Goal: Answer question/provide support: Share knowledge or assist other users

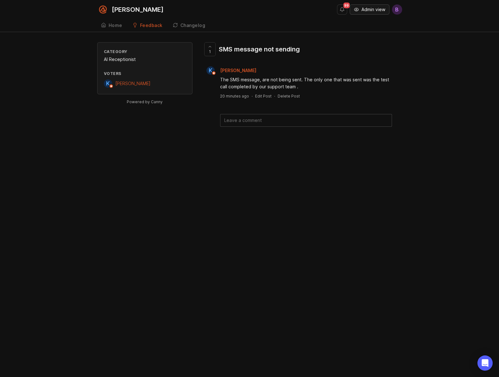
click at [366, 11] on span "Admin view" at bounding box center [374, 9] width 24 height 6
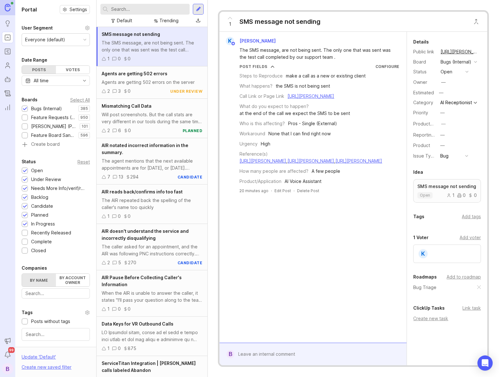
click at [334, 99] on link "[URL][PERSON_NAME]" at bounding box center [311, 95] width 47 height 5
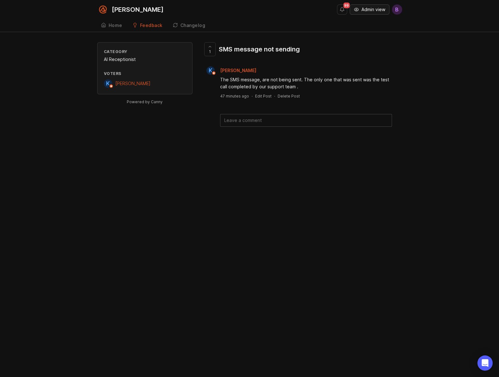
click at [367, 9] on span "Admin view" at bounding box center [374, 9] width 24 height 6
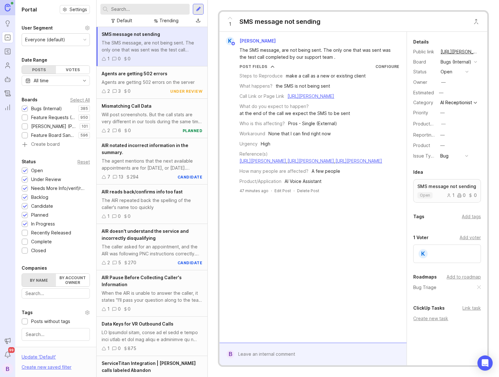
click at [262, 351] on div at bounding box center [318, 354] width 167 height 12
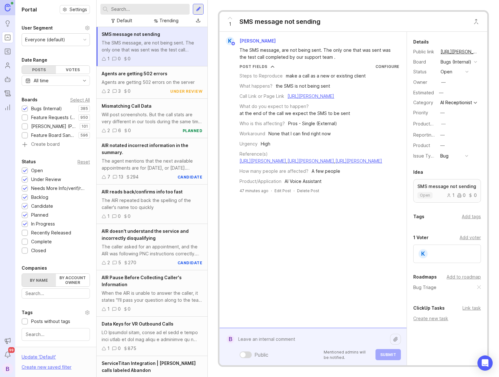
click at [283, 338] on textarea at bounding box center [313, 339] width 156 height 12
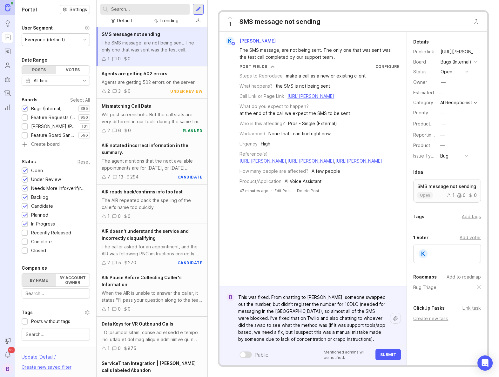
click at [285, 340] on textarea "This was fixed. From chatting to Karla, someone swapped out the number, but did…" at bounding box center [313, 318] width 156 height 54
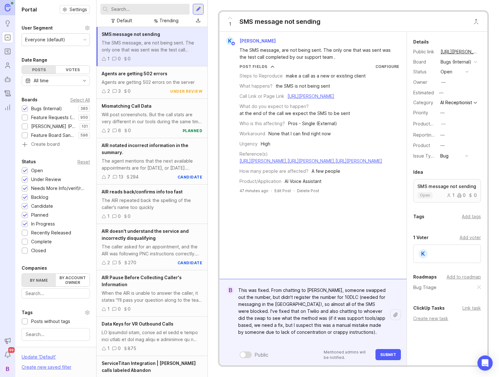
type textarea "This was fixed. From chatting to Karla, someone swapped out the number, but did…"
click at [390, 353] on span "Submit" at bounding box center [388, 355] width 16 height 5
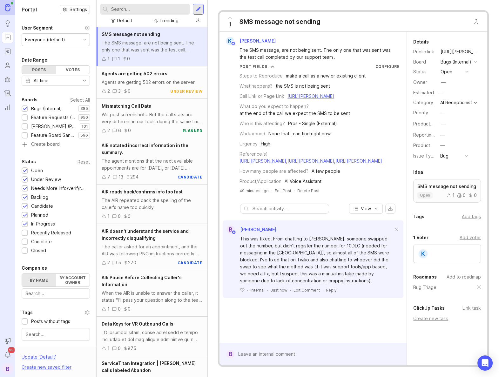
click at [448, 75] on div "open" at bounding box center [447, 71] width 12 height 7
click at [456, 149] on div "in progress" at bounding box center [456, 147] width 29 height 5
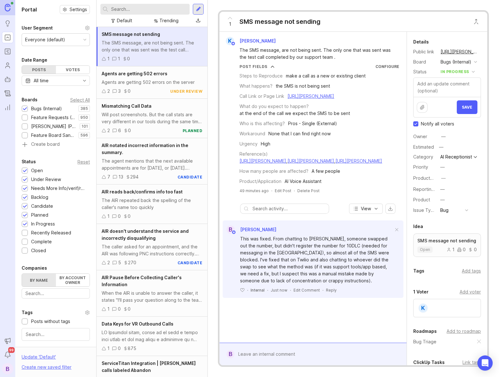
click at [317, 354] on div at bounding box center [318, 354] width 167 height 12
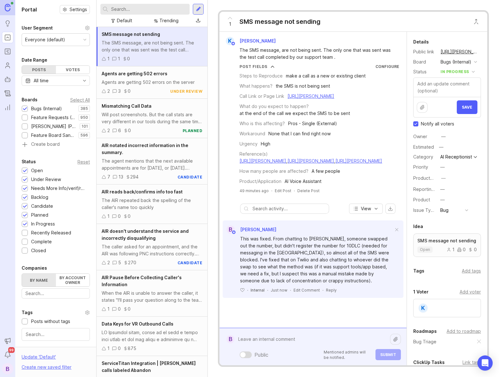
click at [317, 354] on div "Public Mentioned admins will be notified. Submit" at bounding box center [318, 354] width 167 height 11
click at [279, 339] on textarea at bounding box center [313, 339] width 156 height 12
type textarea "I'll leave as in progress until we know it _wasn't_ application based."
click at [382, 355] on span "Submit" at bounding box center [388, 355] width 16 height 5
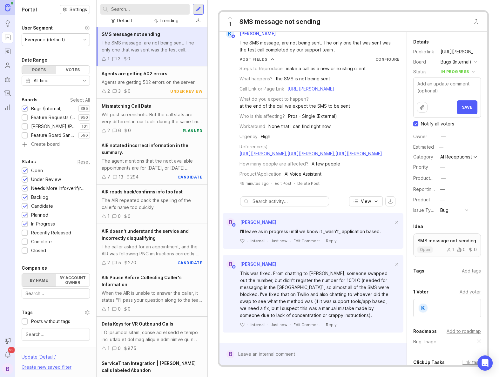
scroll to position [56, 0]
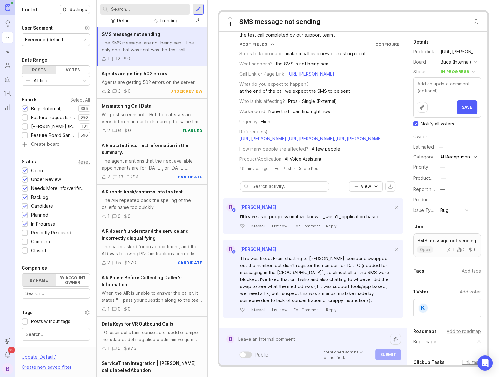
click at [268, 356] on div "Public Mentioned admins will be notified. Submit" at bounding box center [318, 346] width 167 height 27
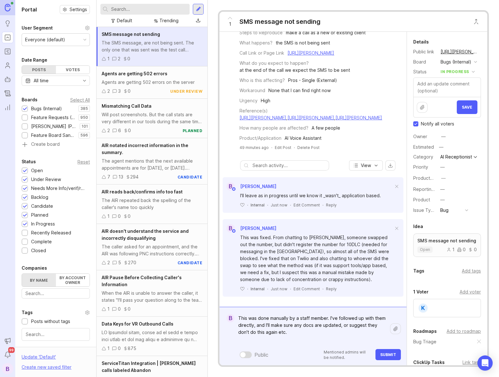
type textarea "This was done manually by a staff member. I've followed up with them directly, …"
click at [386, 353] on span "Submit" at bounding box center [388, 355] width 16 height 5
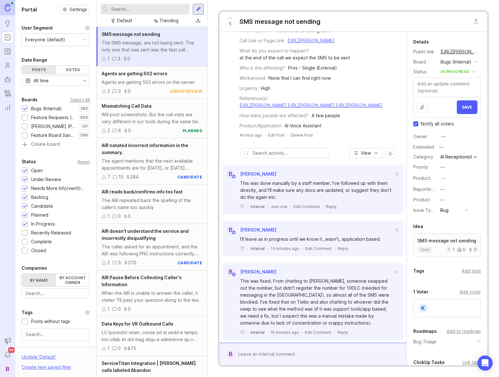
click at [467, 75] on div "in progress" at bounding box center [455, 71] width 29 height 7
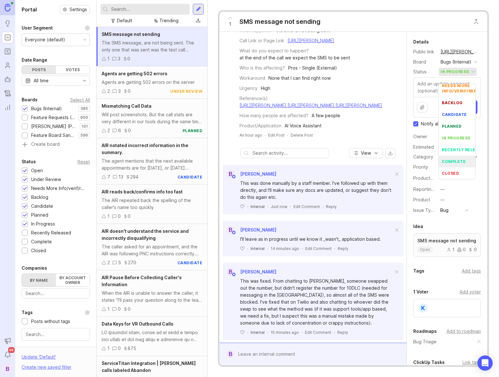
scroll to position [32, 0]
click at [460, 159] on div "complete" at bounding box center [454, 161] width 24 height 5
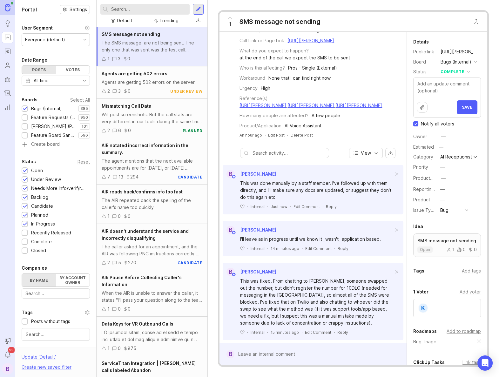
click at [167, 23] on div "Trending" at bounding box center [169, 20] width 19 height 7
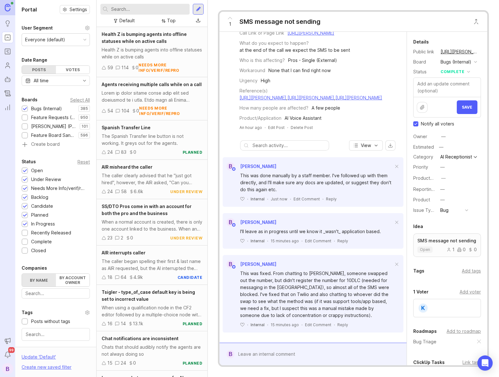
scroll to position [111, 0]
click at [459, 75] on div "complete" at bounding box center [453, 71] width 24 height 7
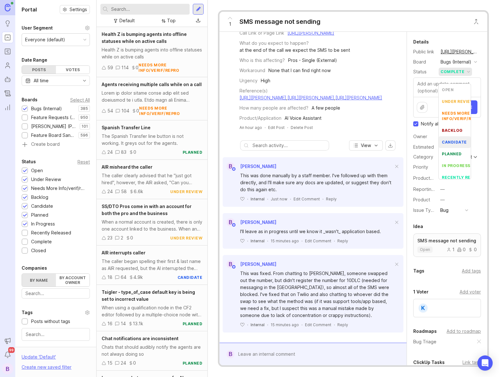
click at [455, 139] on li "candidate" at bounding box center [455, 142] width 32 height 12
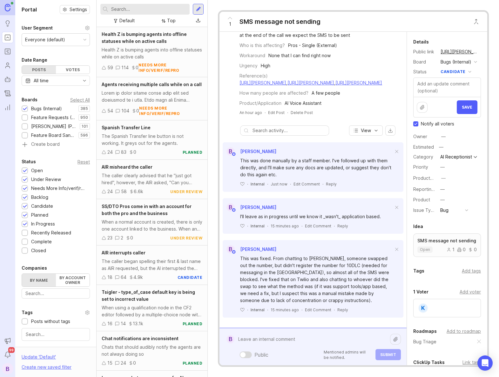
click at [310, 352] on div "Public Mentioned admins will be notified. Submit" at bounding box center [318, 346] width 167 height 27
click at [310, 352] on div "Public Mentioned admins will be notified. Submit" at bounding box center [318, 354] width 167 height 11
click at [286, 338] on textarea at bounding box center [313, 339] width 156 height 12
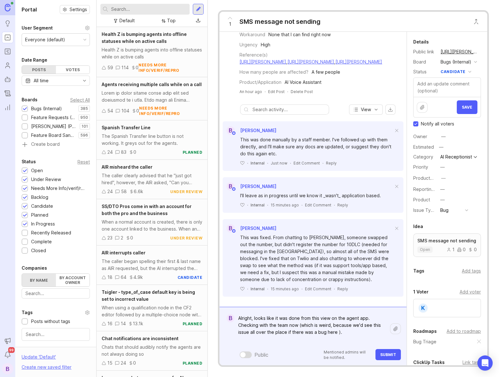
click at [254, 319] on textarea "Alright, looks like it was done from this view on the agent app. Checking with …" at bounding box center [313, 328] width 156 height 33
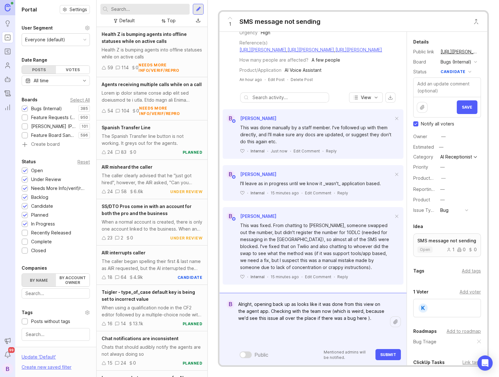
type textarea "Alright, opening back up as looks like it was done from this view on the agent …"
click at [384, 356] on span "Submit" at bounding box center [388, 355] width 16 height 5
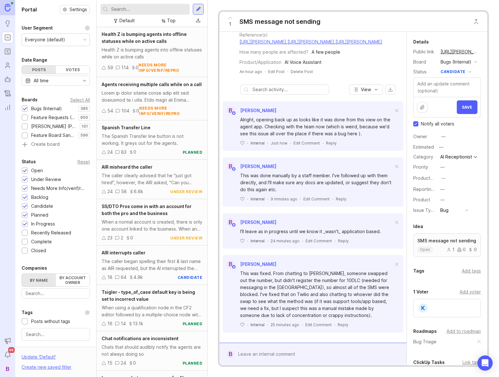
scroll to position [162, 0]
click at [281, 357] on div at bounding box center [318, 354] width 167 height 12
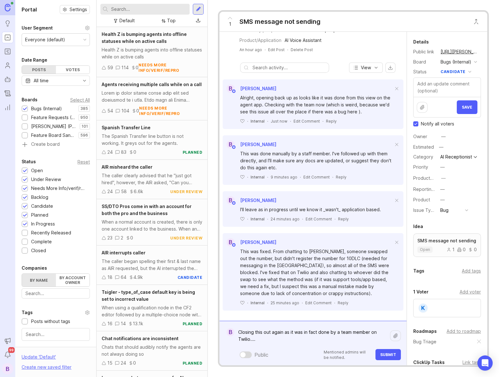
type textarea "Closing this out again as it was in fact done by a team member on Twilio...."
drag, startPoint x: 386, startPoint y: 356, endPoint x: 421, endPoint y: 272, distance: 90.6
click at [386, 355] on span "Submit" at bounding box center [388, 355] width 16 height 5
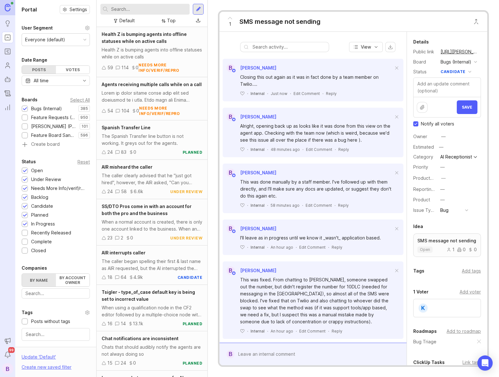
click at [461, 75] on div "candidate" at bounding box center [453, 71] width 25 height 7
click at [456, 159] on div "complete" at bounding box center [454, 161] width 24 height 5
click at [463, 110] on span "Save" at bounding box center [467, 107] width 10 height 5
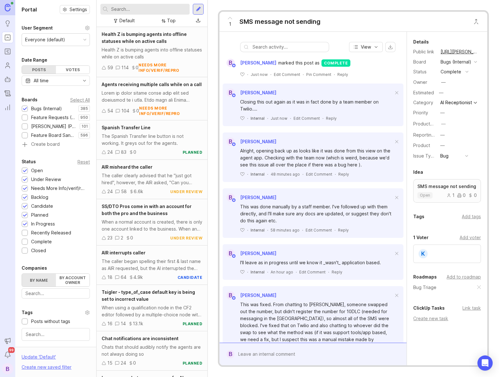
click at [171, 54] on div "Health Z is bumping agents into offline statuses while on active calls" at bounding box center [152, 53] width 101 height 14
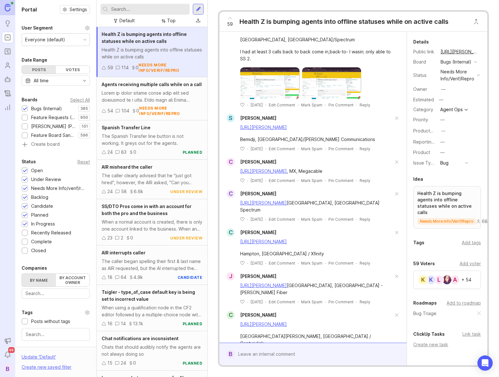
scroll to position [1603, 0]
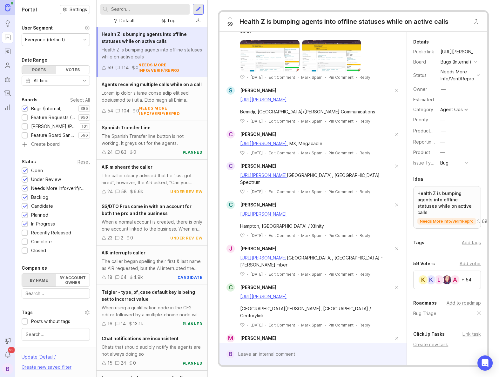
click at [299, 352] on div at bounding box center [318, 354] width 167 height 12
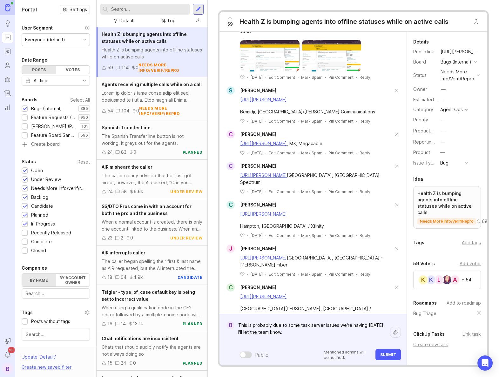
type textarea "This is probably due to some task server issues we're having today. I'll let th…"
click at [391, 356] on span "Submit" at bounding box center [388, 355] width 16 height 5
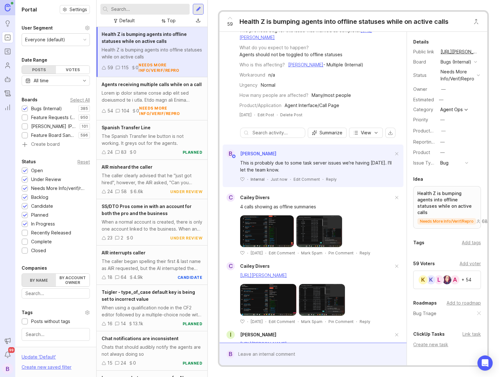
scroll to position [0, 0]
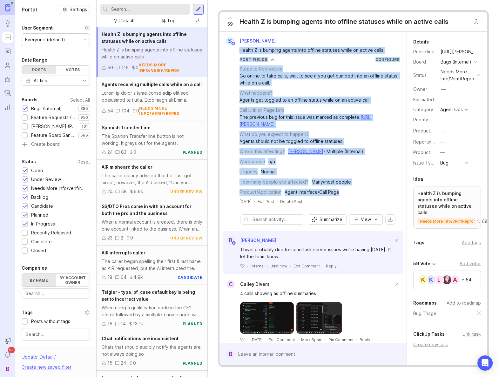
drag, startPoint x: 344, startPoint y: 200, endPoint x: 240, endPoint y: 52, distance: 180.7
click at [240, 52] on div "S Sherry Bohner Health Z is bumping agents into offline statuses while on activ…" at bounding box center [313, 121] width 182 height 168
copy div "Health Z is bumping agents into offline statuses while on active calls Post Fie…"
click at [357, 125] on link "https://feedback.smith.ai/bugs-internal/p/health-z-bumping-a-few-reps-to-multip…" at bounding box center [306, 120] width 133 height 12
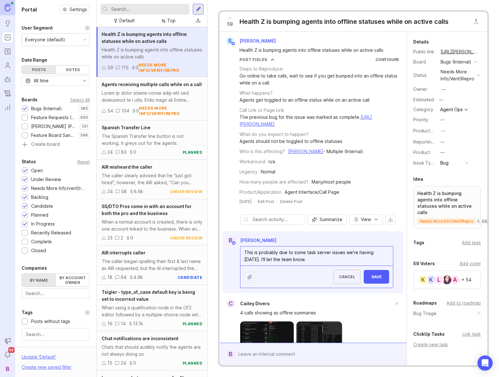
drag, startPoint x: 257, startPoint y: 266, endPoint x: 381, endPoint y: 268, distance: 123.7
click at [381, 266] on textarea "This is probably due to some task server issues we're having today. I'll let th…" at bounding box center [317, 256] width 153 height 19
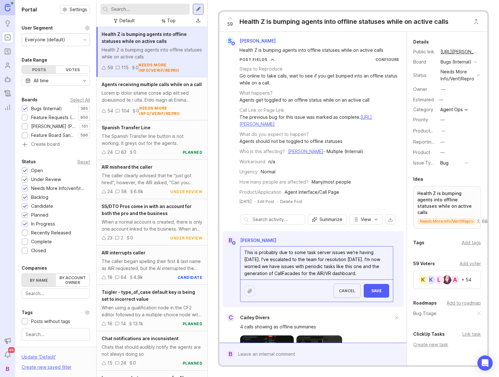
type textarea "This is probably due to some task server issues we're having today. I've escala…"
click at [376, 293] on span "Save" at bounding box center [376, 291] width 15 height 5
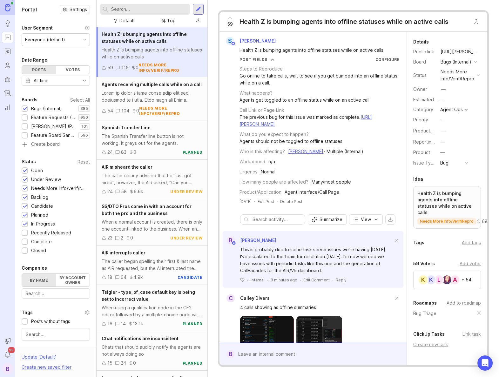
click at [374, 53] on div "Health Z is bumping agents into offline statuses while on active calls" at bounding box center [317, 50] width 154 height 7
click at [465, 51] on link "https://feedback.smith.ai/bugs-internal/p/health-z-is-bumping-agents-into-offli…" at bounding box center [460, 52] width 42 height 8
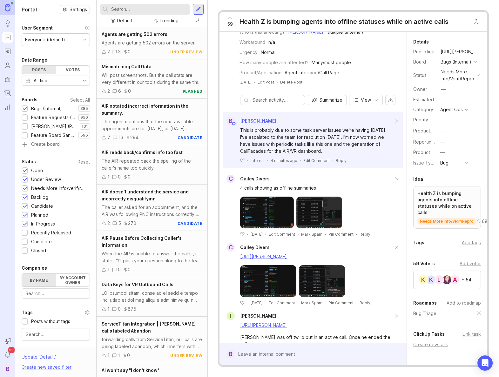
scroll to position [121, 0]
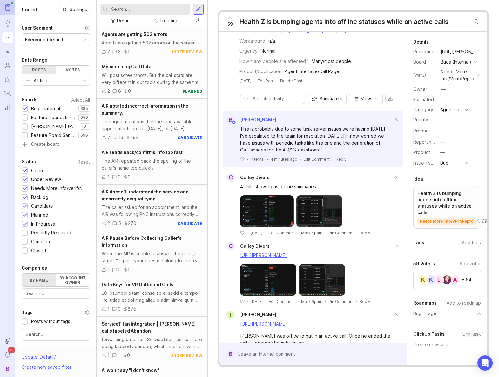
click at [169, 17] on div "Trending" at bounding box center [169, 20] width 19 height 7
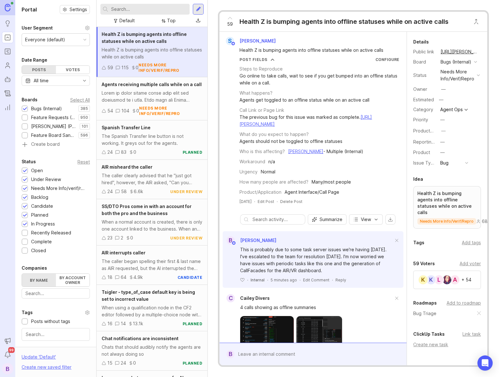
click at [169, 21] on div "Top" at bounding box center [171, 20] width 9 height 7
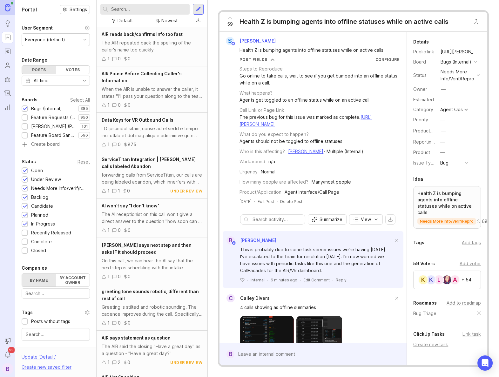
click at [139, 133] on div at bounding box center [152, 132] width 101 height 14
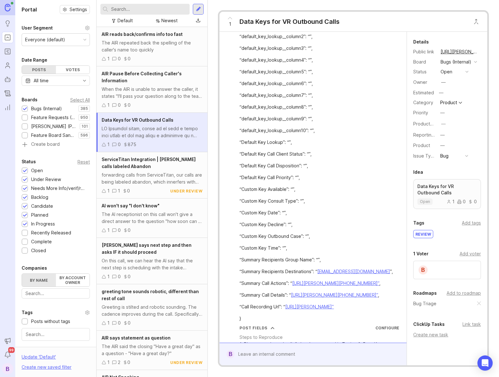
scroll to position [1186, 0]
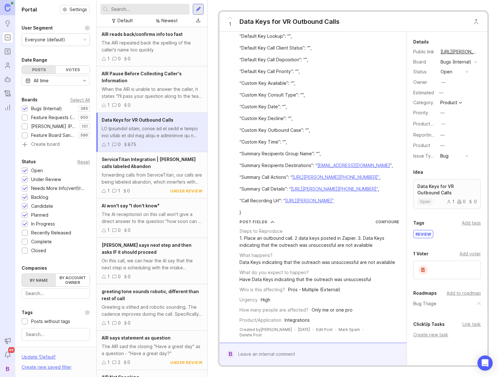
click at [311, 355] on div at bounding box center [318, 354] width 167 height 12
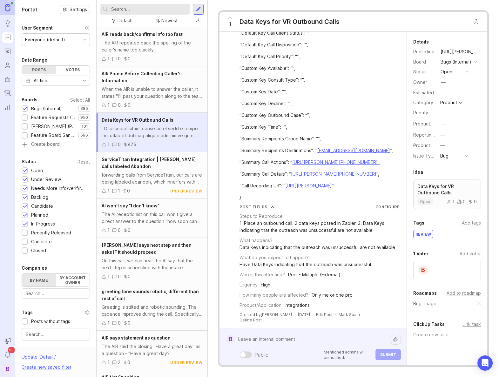
click at [311, 355] on div "Public Mentioned admins will be notified. Submit" at bounding box center [318, 354] width 167 height 11
click at [295, 340] on textarea at bounding box center [313, 339] width 156 height 12
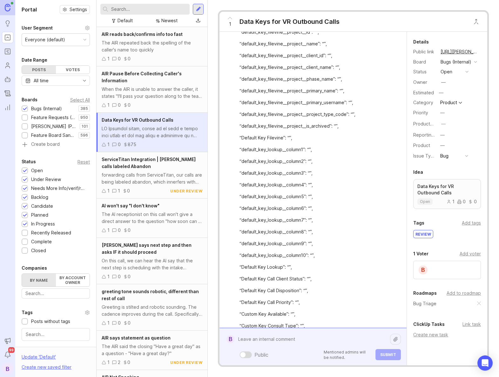
scroll to position [1201, 0]
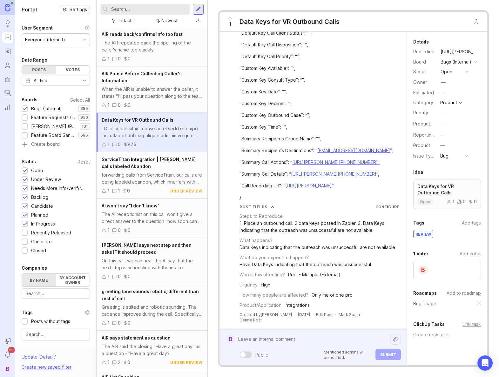
click at [284, 340] on textarea at bounding box center [313, 339] width 156 height 12
type textarea "This is a"
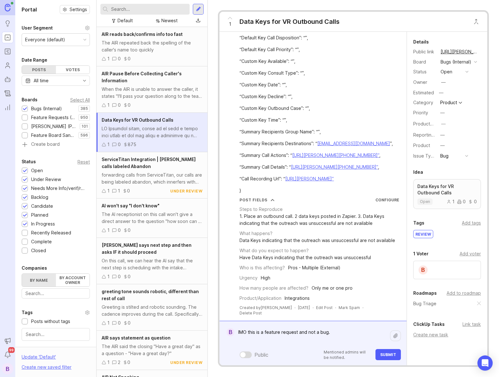
type textarea "IMO this is a feature request and not a bug."
click at [380, 354] on button "Submit" at bounding box center [388, 354] width 25 height 11
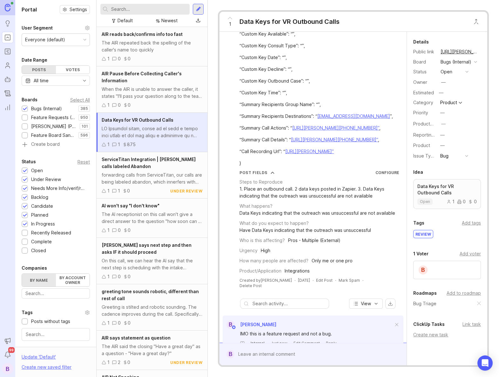
scroll to position [1254, 0]
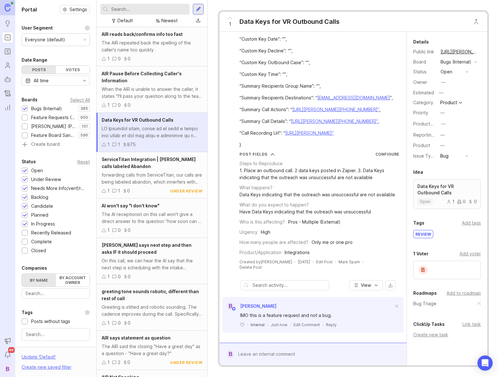
click at [147, 174] on div "forwarding calls from ServiceTitan, our calls are being labeled abandon, which …" at bounding box center [152, 179] width 101 height 14
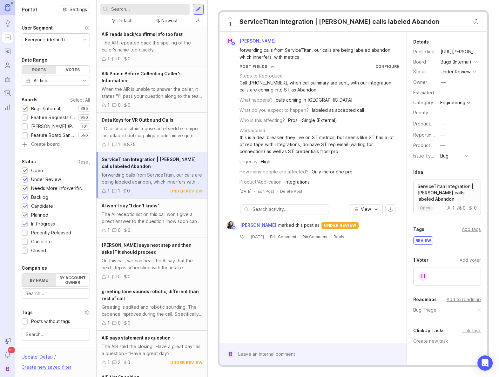
click at [328, 91] on div "Call (626) 654-3708, when call summary are sent, with our integration, calls ar…" at bounding box center [320, 86] width 160 height 14
click at [311, 354] on div at bounding box center [318, 354] width 167 height 12
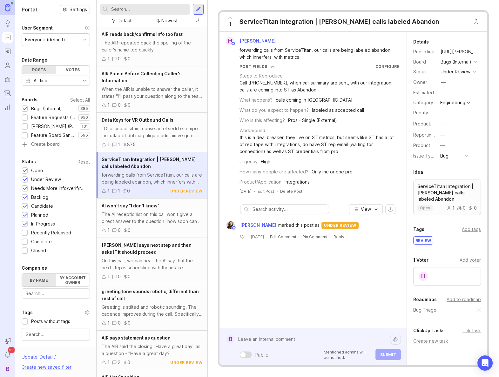
click at [311, 354] on div "Public Mentioned admins will be notified. Submit" at bounding box center [318, 354] width 167 height 11
click at [284, 338] on textarea at bounding box center [313, 339] width 156 height 12
click at [292, 341] on textarea at bounding box center [313, 339] width 156 height 12
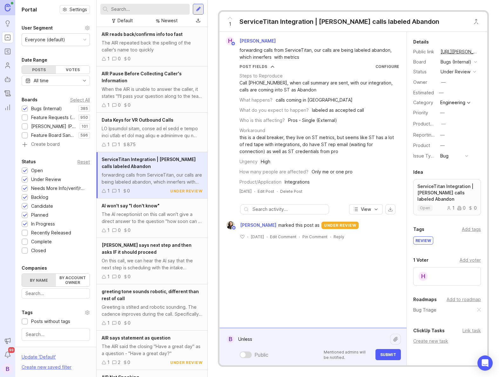
type textarea "Unless"
type textarea "@hilary"
click at [284, 343] on textarea at bounding box center [313, 339] width 156 height 12
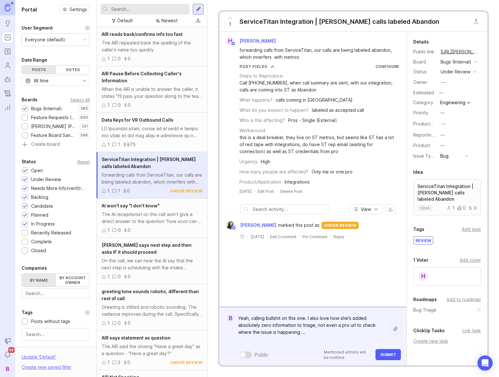
type textarea "Yeah, calling bullshit on this one. I also love how she's added absolutely zero…"
click at [394, 352] on button "Submit" at bounding box center [388, 354] width 25 height 11
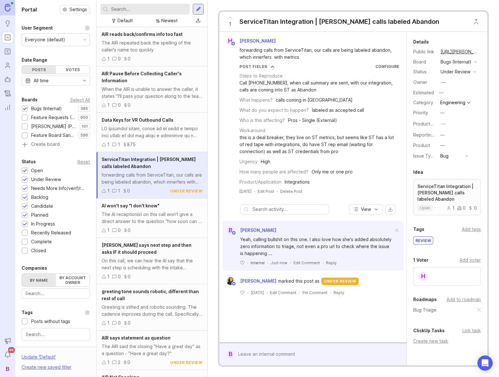
click at [446, 75] on div "under review" at bounding box center [456, 71] width 30 height 7
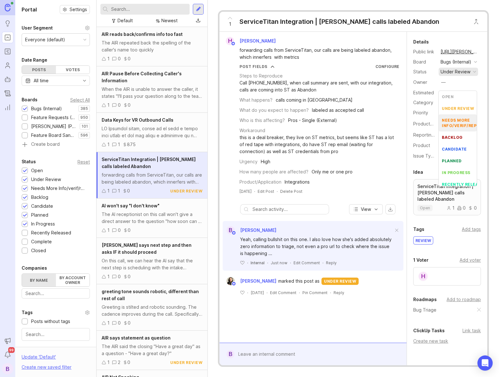
click at [455, 121] on div "needs more info/verif/repro" at bounding box center [462, 123] width 41 height 11
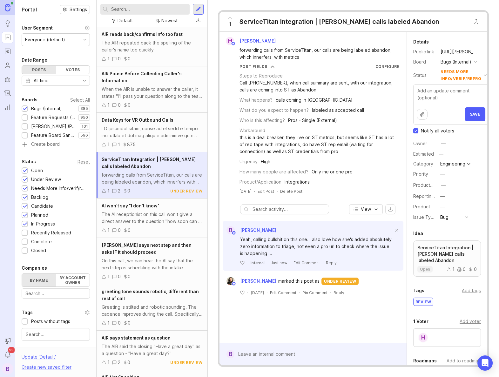
click at [476, 117] on span "Save" at bounding box center [475, 114] width 10 height 5
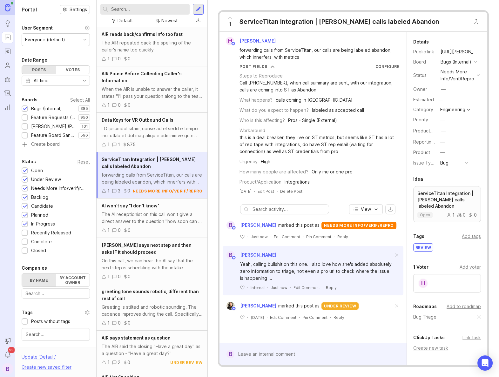
click at [333, 351] on div at bounding box center [318, 354] width 167 height 12
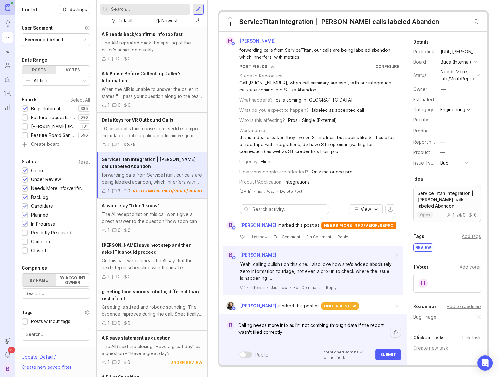
type textarea "Calling needs more info as I'm not combing through data if the report wasn't fi…"
click at [384, 353] on span "Submit" at bounding box center [388, 355] width 16 height 5
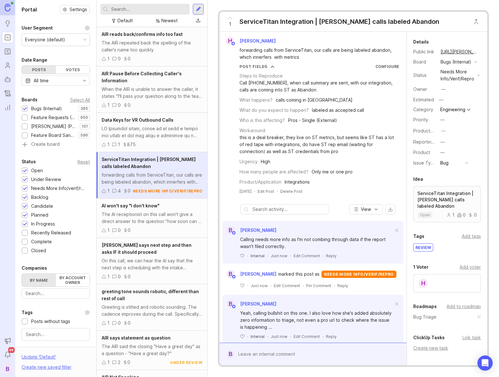
click at [452, 50] on link "https://feedback.smith.ai/bugs-internal/p/servicetitan-integration-smith-calls-…" at bounding box center [460, 52] width 42 height 8
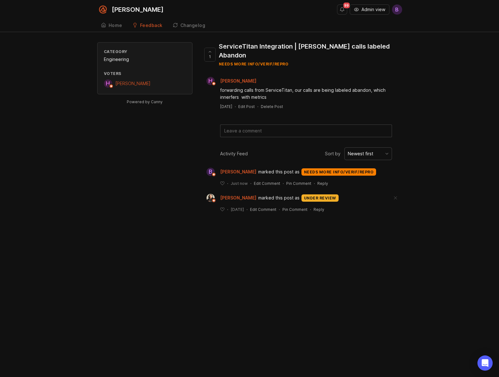
click at [266, 127] on form at bounding box center [306, 131] width 172 height 13
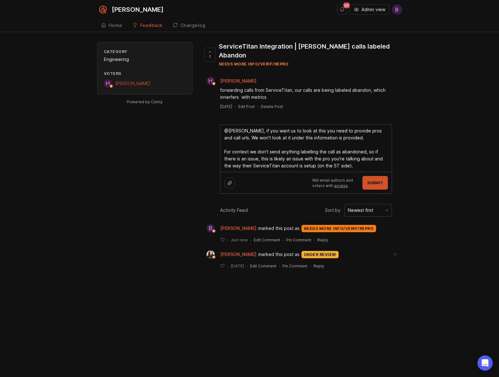
type textarea "@hilary, if you want us to look at this you need to provide pros and call urls.…"
click at [380, 181] on span "Submit" at bounding box center [375, 183] width 16 height 5
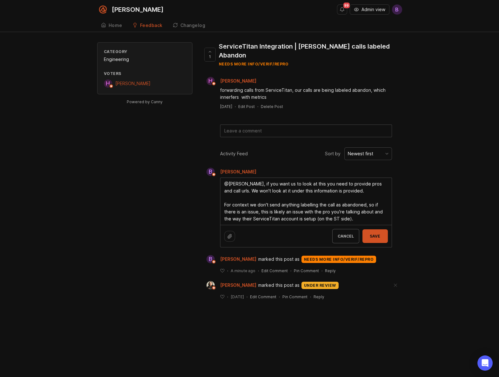
click at [360, 210] on textarea "@hilary, if you want us to look at this you need to provide pros and call urls.…" at bounding box center [306, 201] width 171 height 47
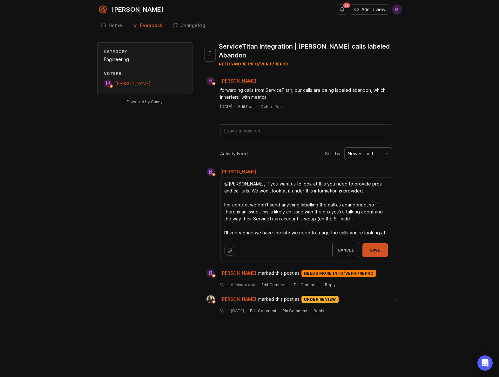
type textarea "@hilary, if you want us to look at this you need to provide pros and call urls.…"
click at [375, 248] on span "Save" at bounding box center [375, 250] width 15 height 5
